Goal: Transaction & Acquisition: Purchase product/service

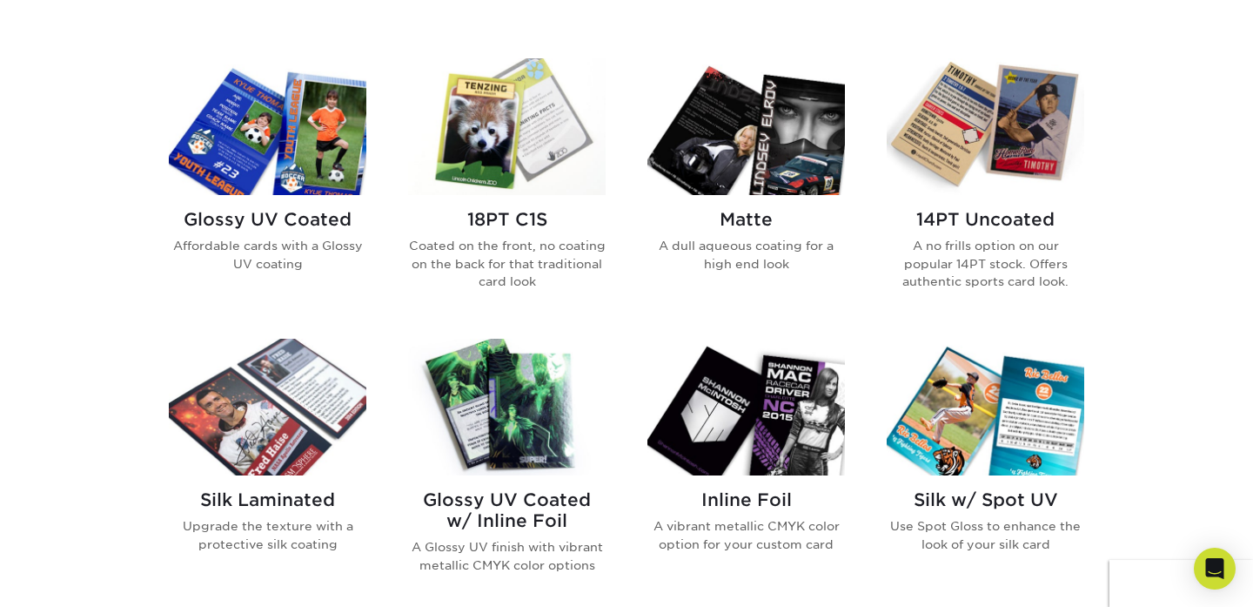
scroll to position [823, 0]
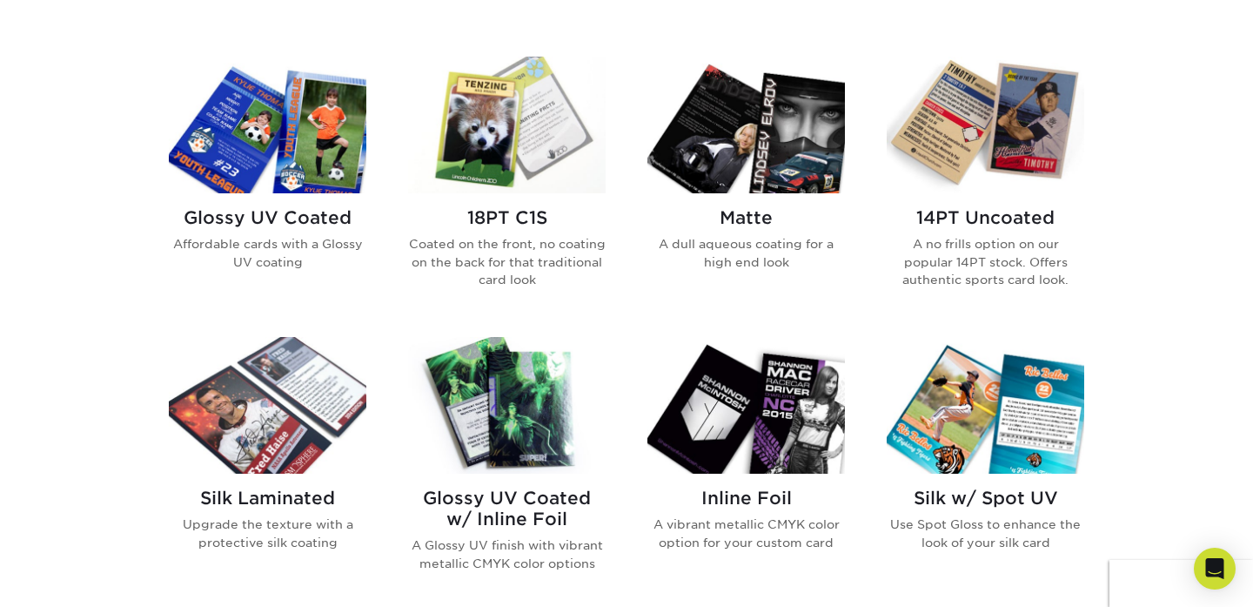
click at [343, 179] on img at bounding box center [268, 125] width 198 height 137
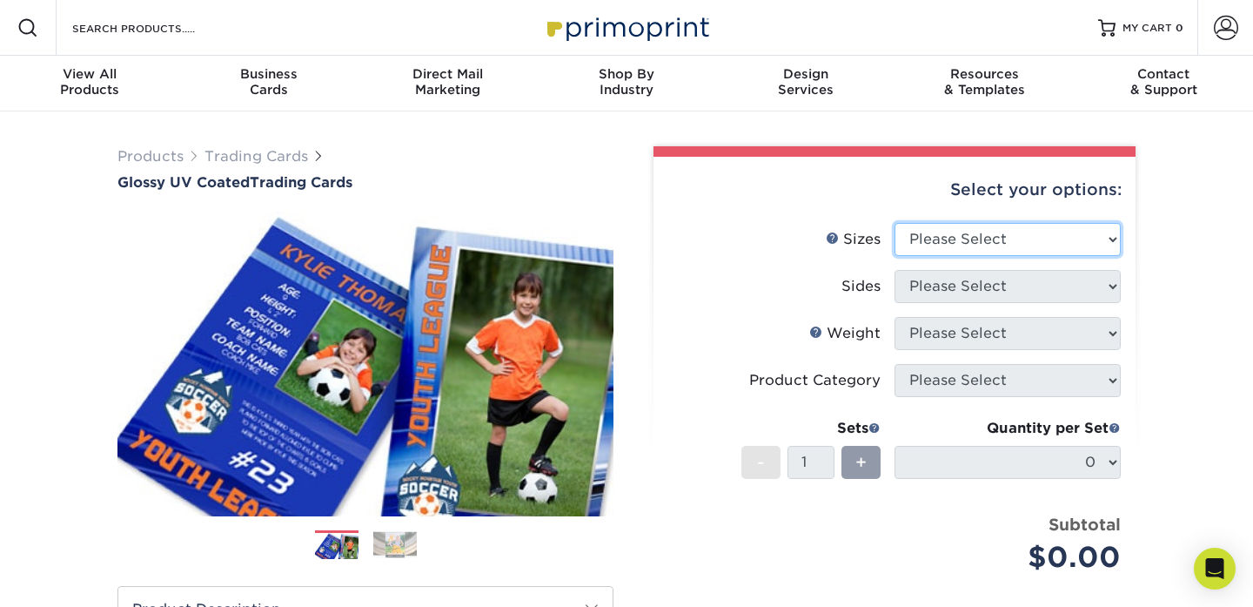
click at [1053, 238] on select "Please Select 2.5" x 3.5"" at bounding box center [1008, 239] width 226 height 33
select select "2.50x3.50"
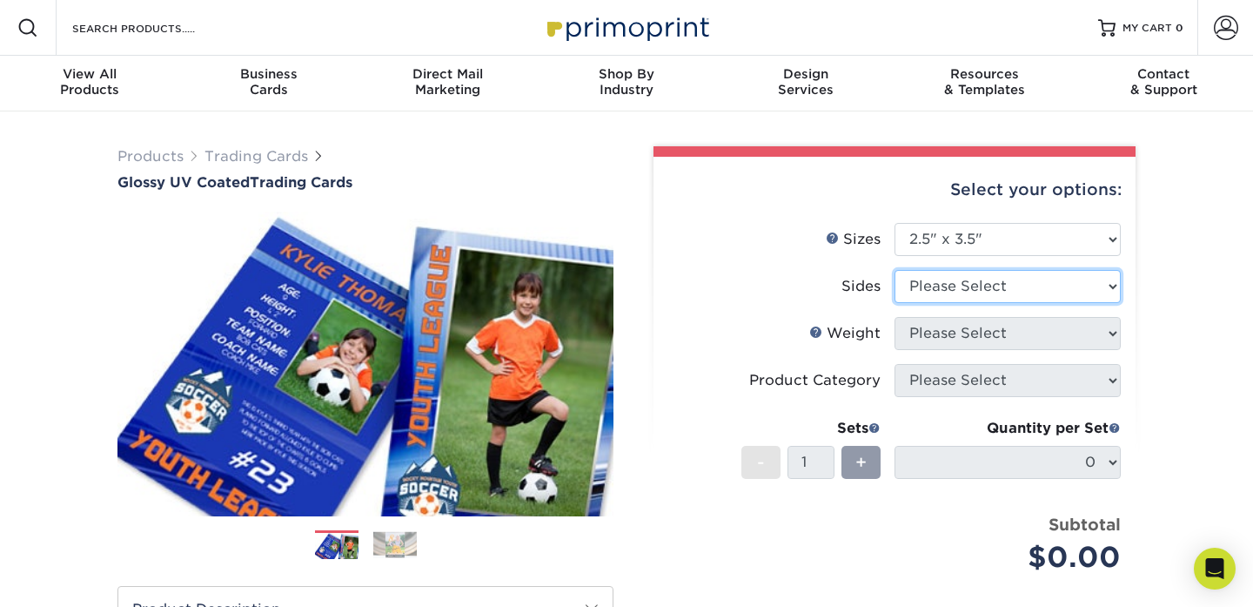
click at [1013, 291] on select "Please Select Print Both Sides Print Front Only" at bounding box center [1008, 286] width 226 height 33
select select "13abbda7-1d64-4f25-8bb2-c179b224825d"
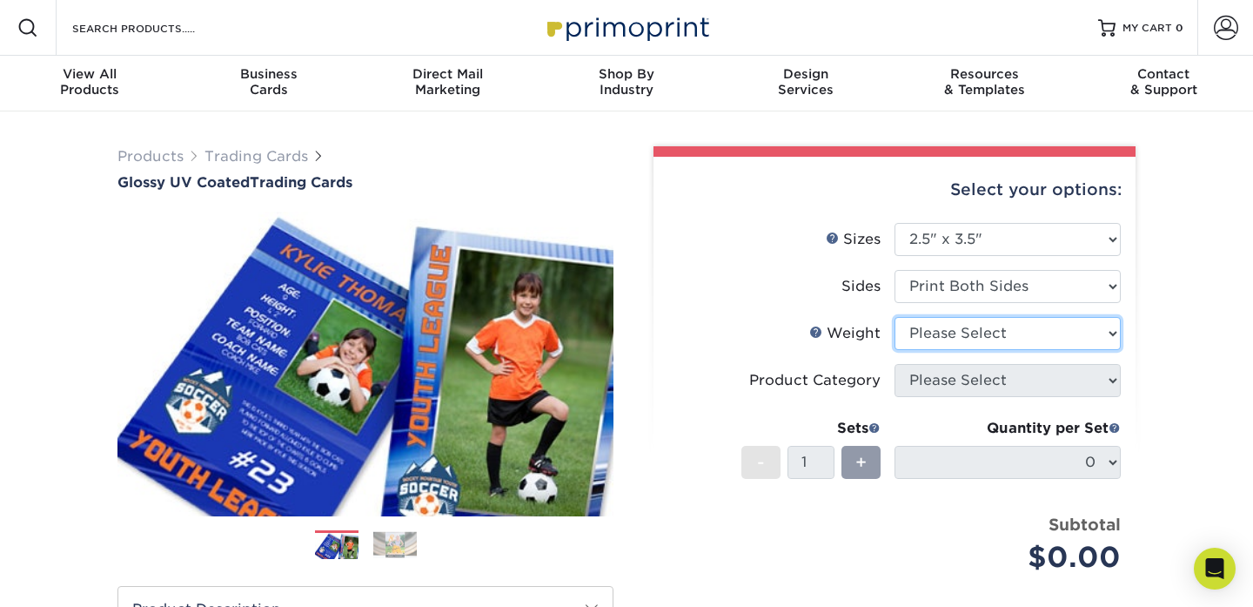
click at [1003, 338] on select "Please Select 16PT 14PT 18PT C1S" at bounding box center [1008, 333] width 226 height 33
select select "18PTC1S"
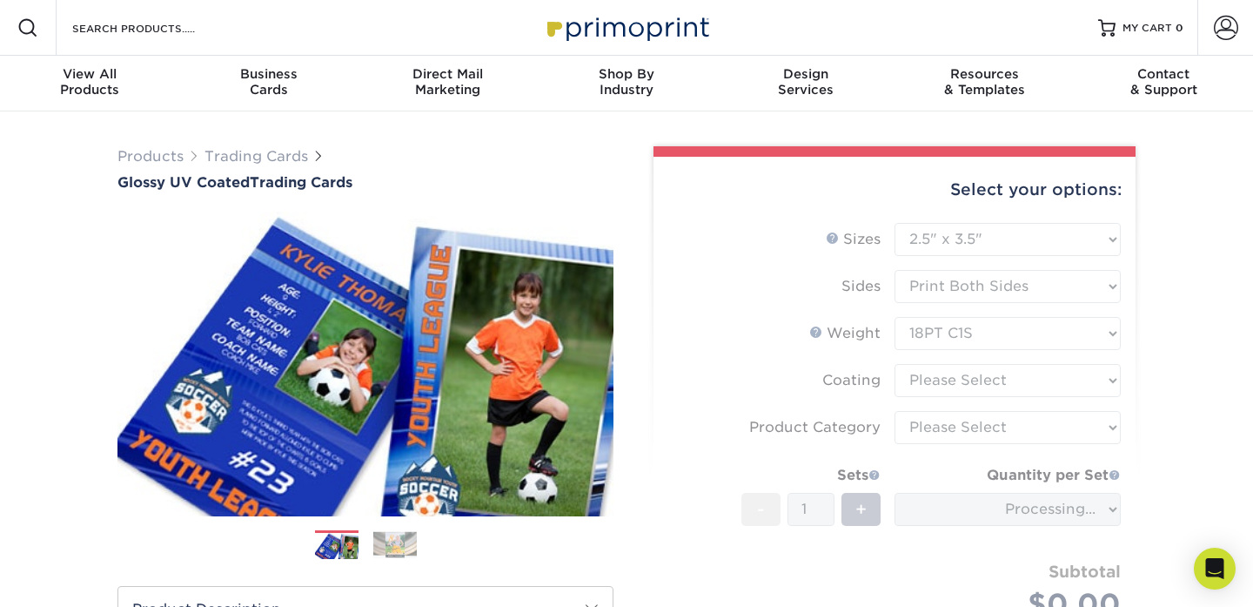
click at [977, 385] on form "Sizes Help Sizes Please Select 2.5" x 3.5" Sides Please Select 16PT - 1" at bounding box center [895, 442] width 454 height 438
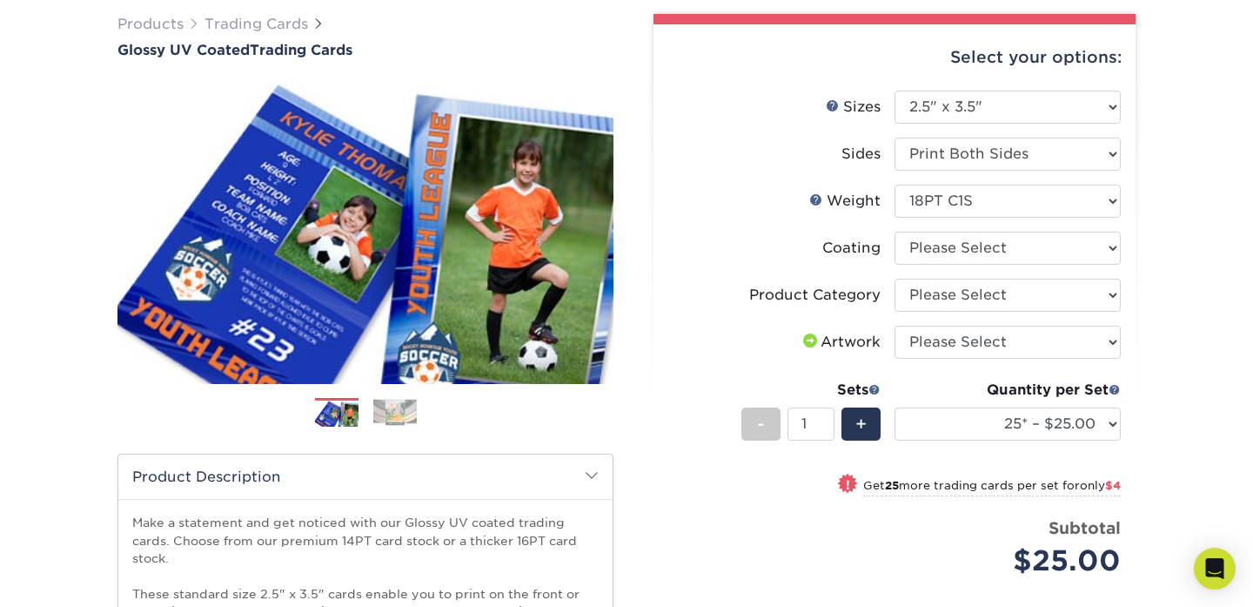
scroll to position [128, 0]
